Goal: Navigation & Orientation: Find specific page/section

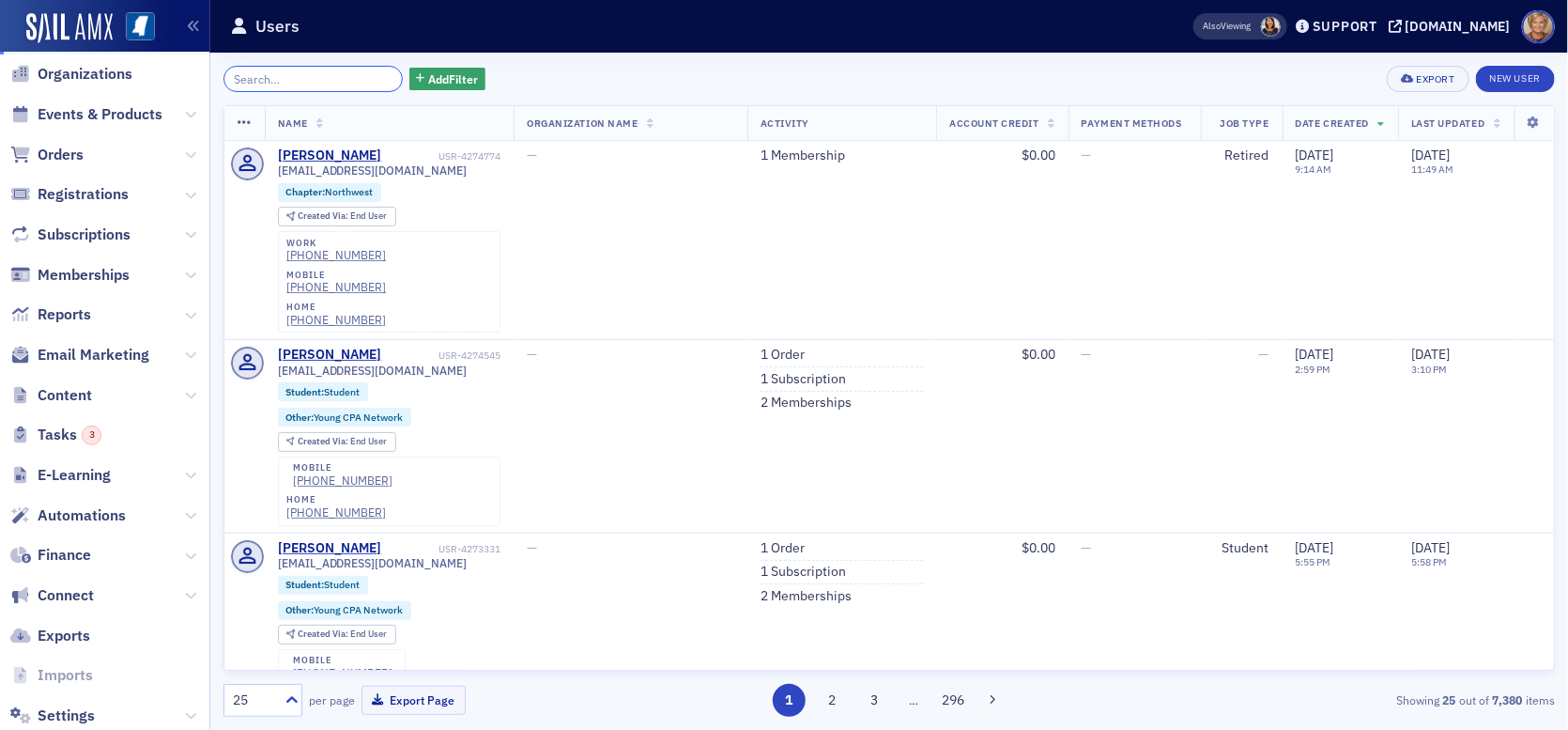
scroll to position [192, 0]
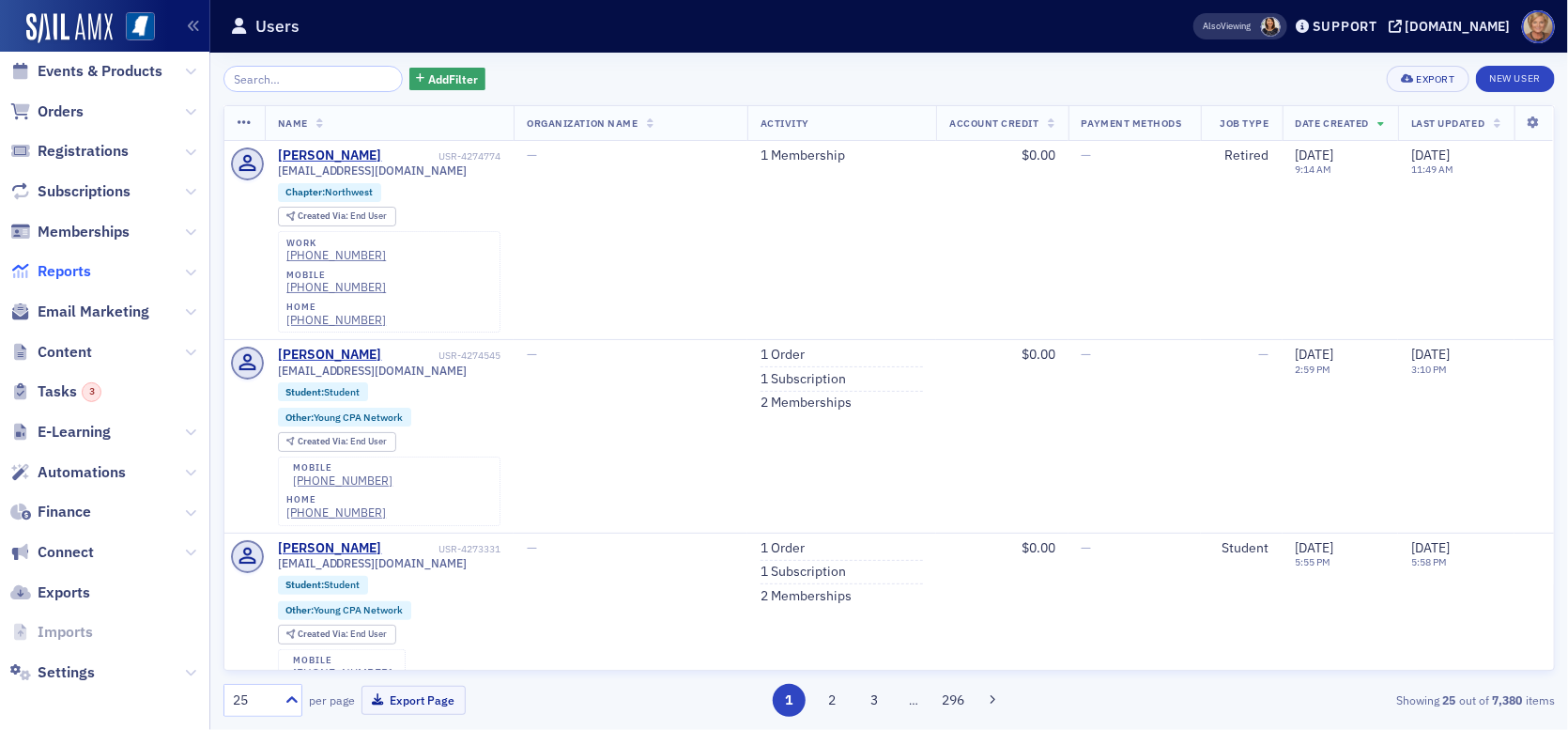
click at [62, 265] on span "Reports" at bounding box center [64, 271] width 53 height 21
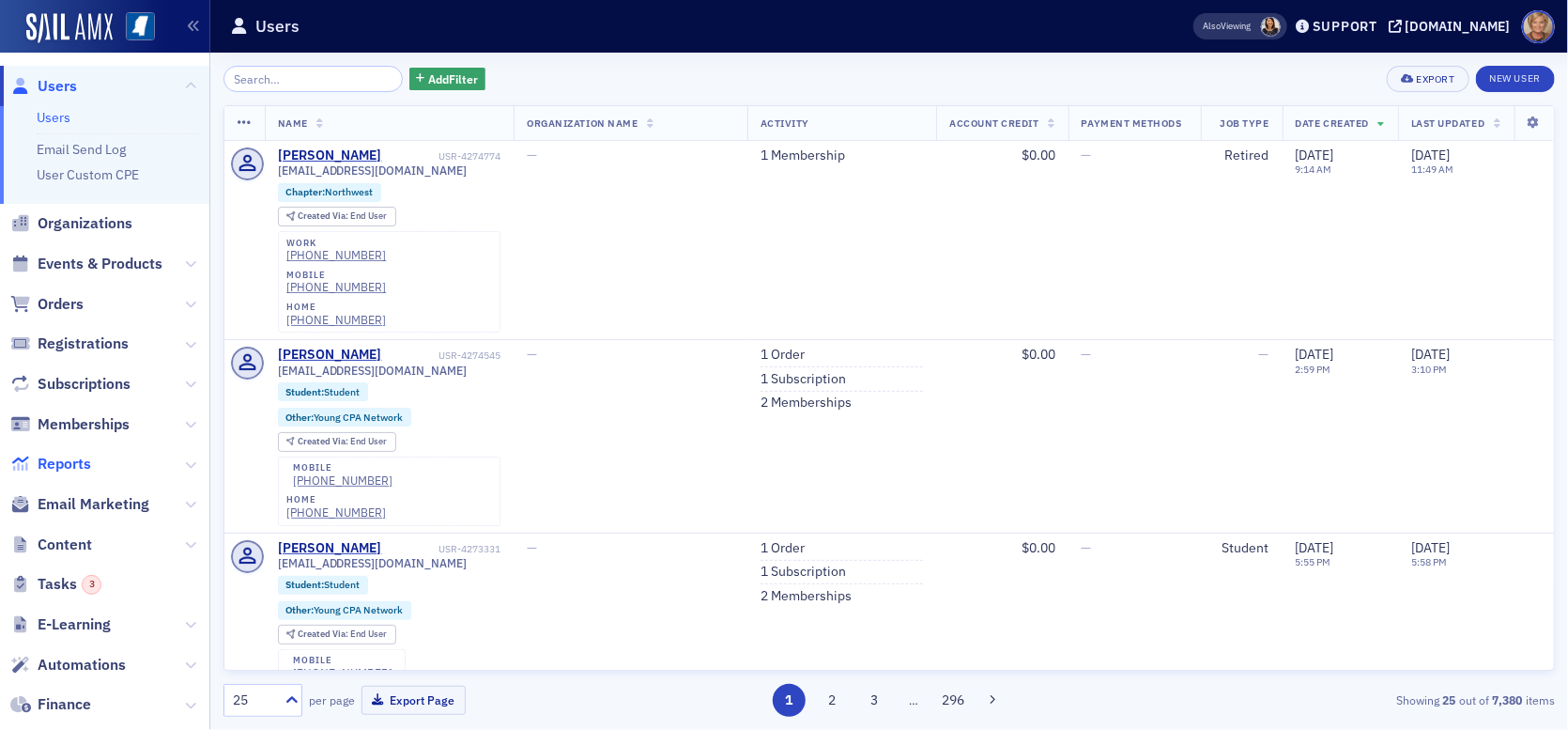
click at [88, 462] on span "Reports" at bounding box center [64, 464] width 53 height 21
